Goal: Entertainment & Leisure: Consume media (video, audio)

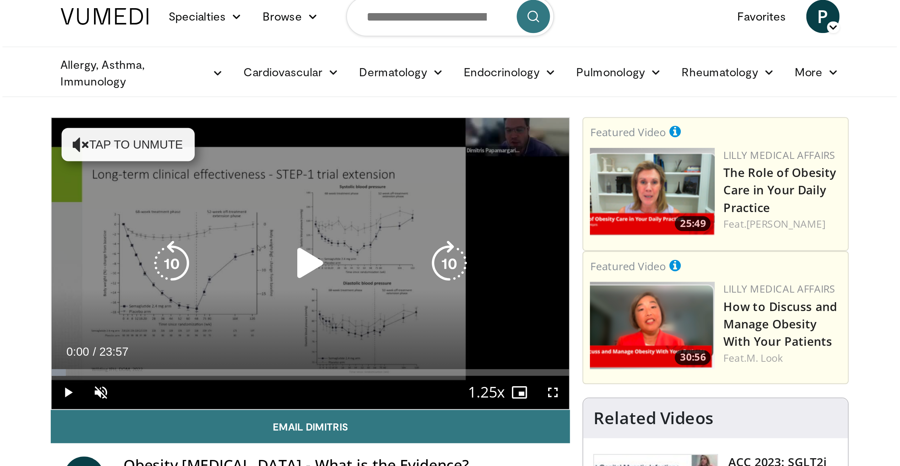
scroll to position [71, 0]
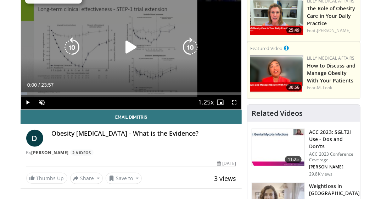
click at [138, 49] on icon "Video Player" at bounding box center [131, 47] width 20 height 20
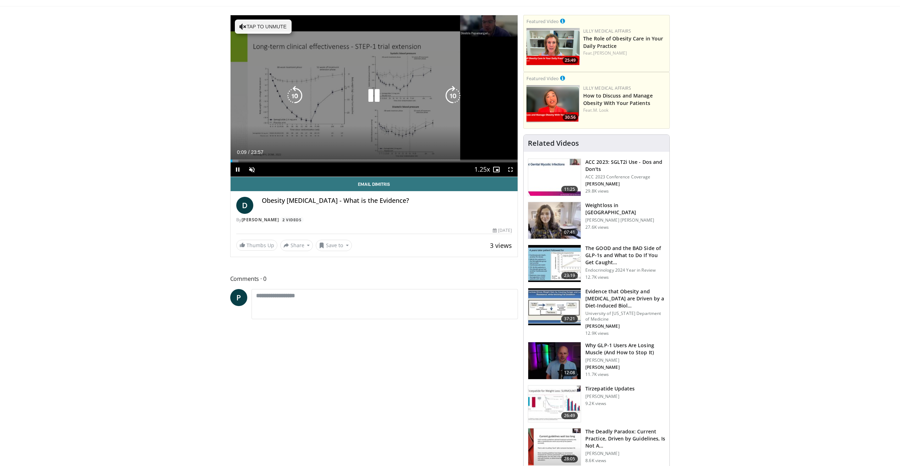
scroll to position [0, 0]
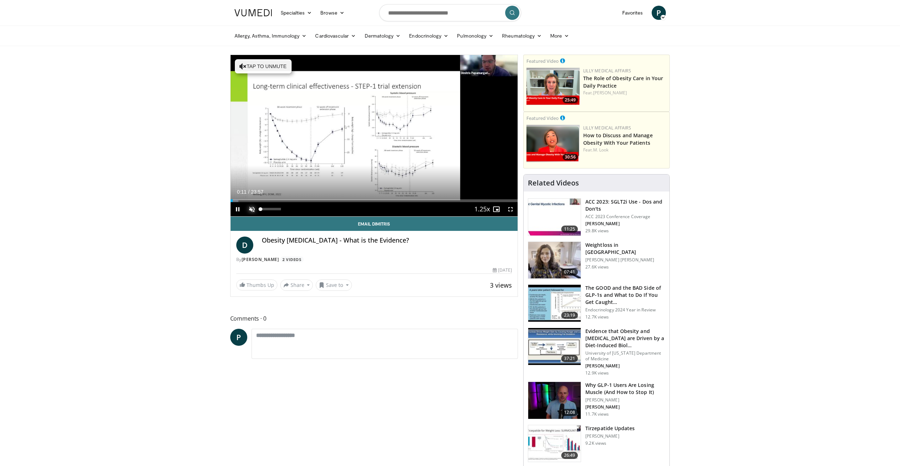
click at [253, 198] on span "Video Player" at bounding box center [252, 209] width 14 height 14
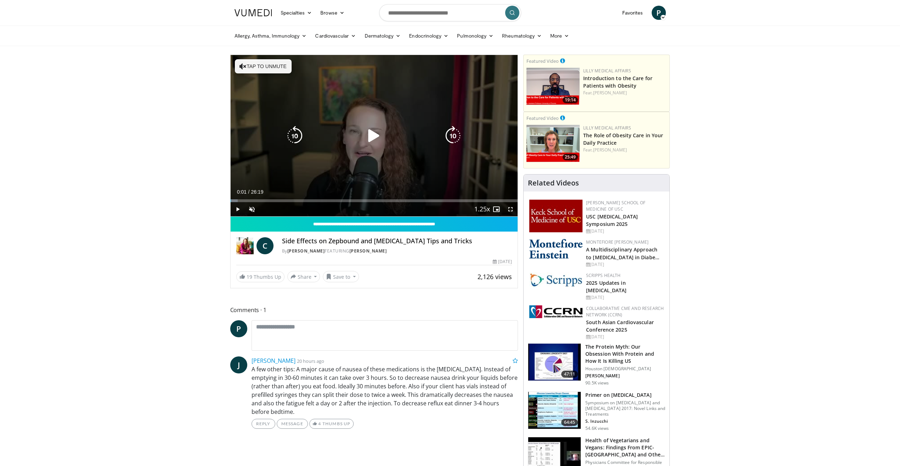
click at [371, 134] on icon "Video Player" at bounding box center [374, 136] width 20 height 20
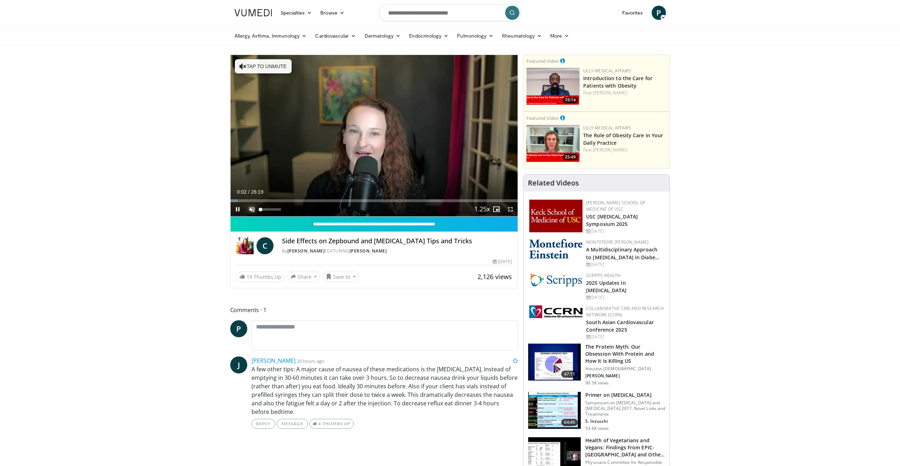
click at [250, 198] on span "Video Player" at bounding box center [252, 209] width 14 height 14
click at [241, 198] on div "Loaded : 2.52% 00:35 01:02" at bounding box center [373, 200] width 287 height 3
click at [283, 198] on div "Progress Bar" at bounding box center [283, 200] width 1 height 3
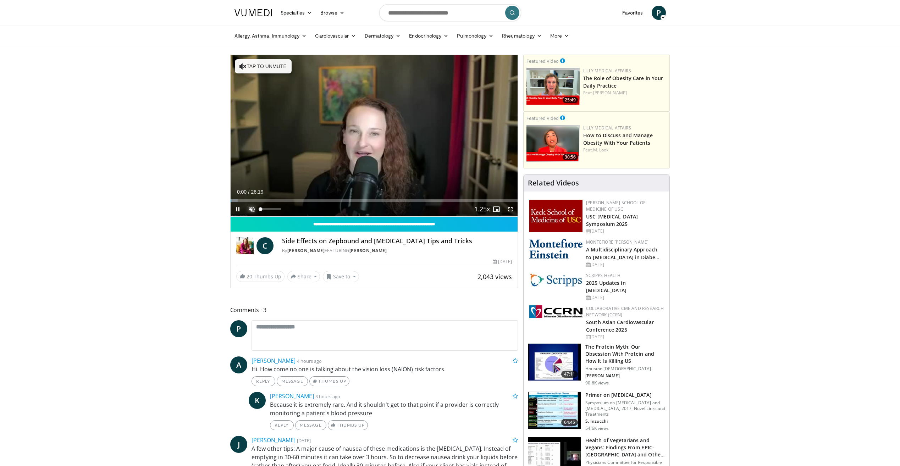
click at [252, 207] on span "Video Player" at bounding box center [252, 209] width 14 height 14
click at [262, 200] on div "Progress Bar" at bounding box center [262, 200] width 1 height 3
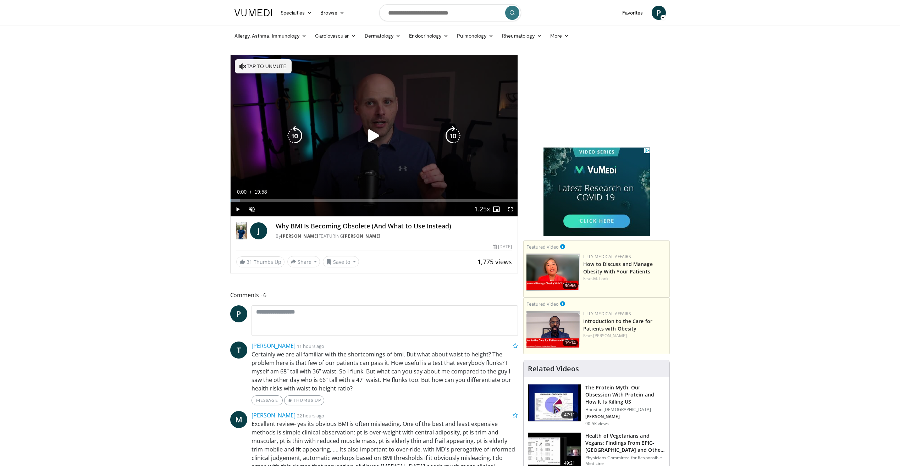
click at [372, 133] on icon "Video Player" at bounding box center [374, 136] width 20 height 20
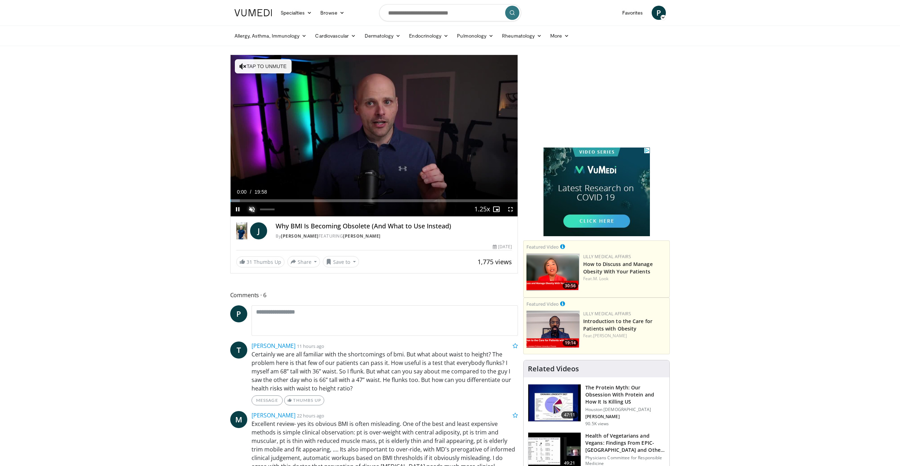
click at [249, 209] on span "Video Player" at bounding box center [252, 209] width 14 height 14
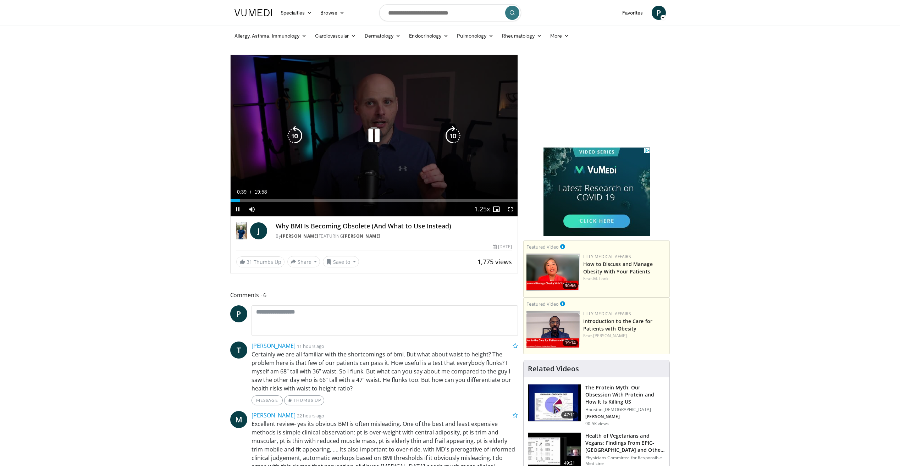
click at [373, 137] on icon "Video Player" at bounding box center [374, 136] width 20 height 20
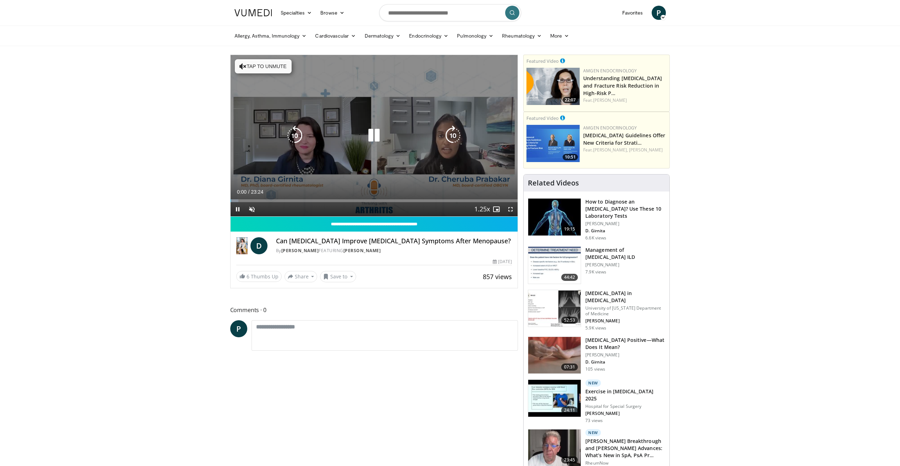
drag, startPoint x: 0, startPoint y: 0, endPoint x: 378, endPoint y: 134, distance: 401.0
click at [378, 134] on icon "Video Player" at bounding box center [374, 136] width 20 height 20
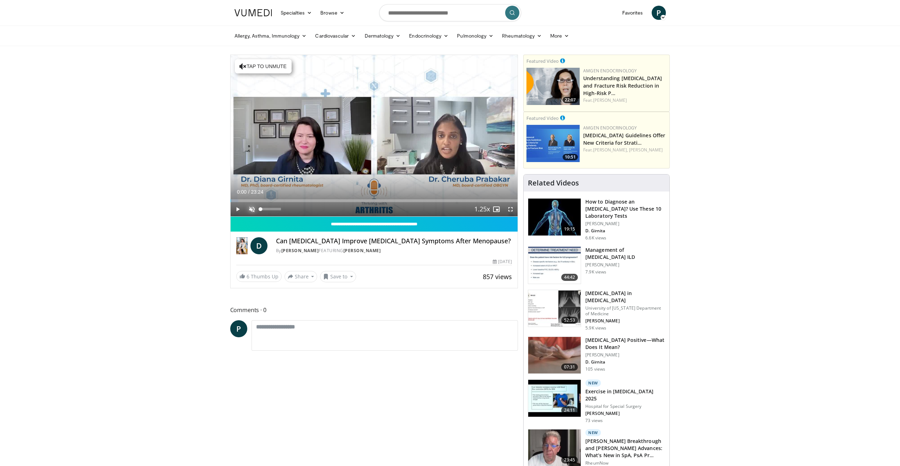
click at [250, 211] on span "Video Player" at bounding box center [252, 209] width 14 height 14
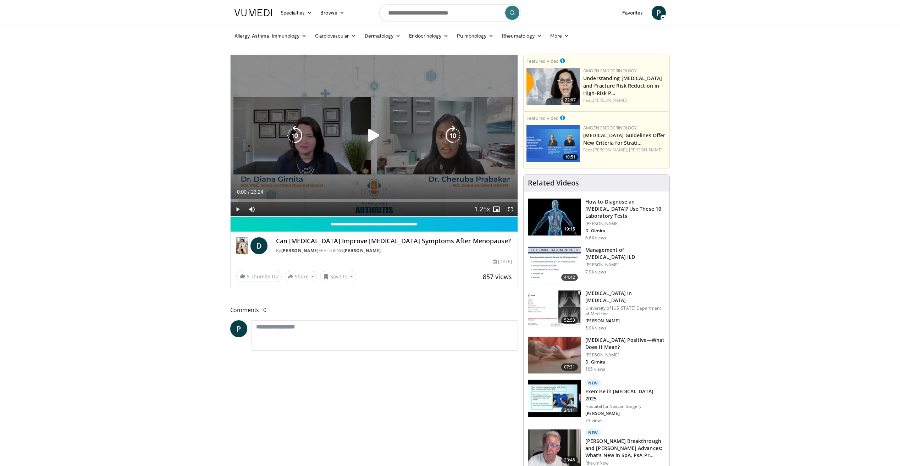
click at [374, 138] on icon "Video Player" at bounding box center [374, 136] width 20 height 20
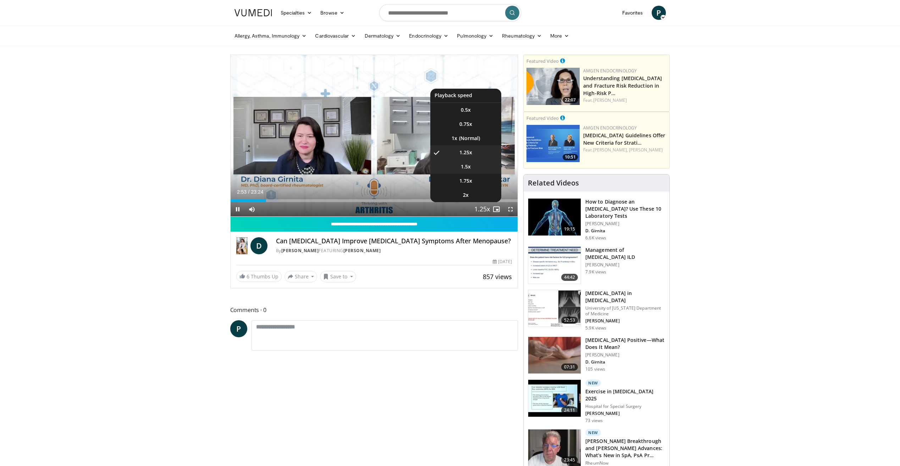
click at [465, 165] on span "1.5x" at bounding box center [466, 166] width 10 height 7
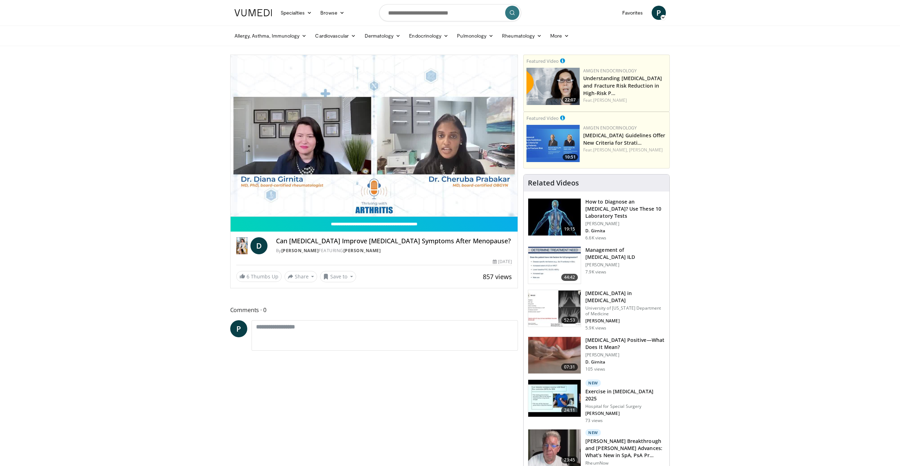
click at [374, 133] on icon "Video Player" at bounding box center [374, 136] width 20 height 20
